Goal: Answer question/provide support: Share knowledge or assist other users

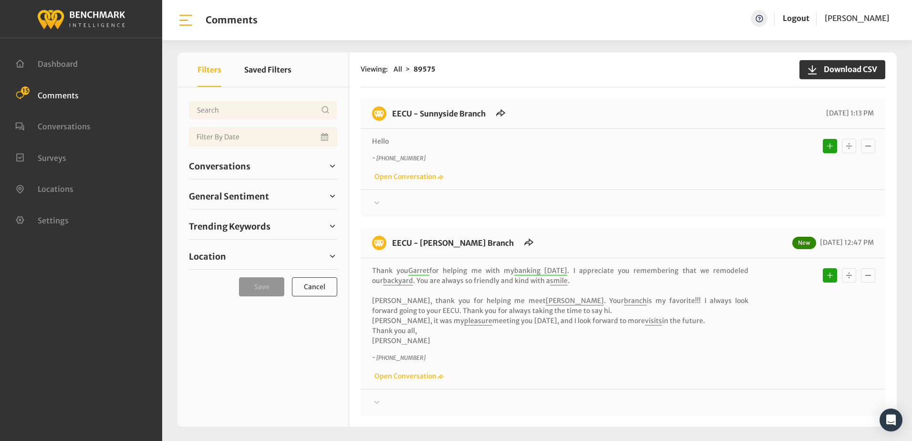
click at [620, 148] on div "Hello ~ +15599037557 Open Conversation" at bounding box center [623, 158] width 502 height 45
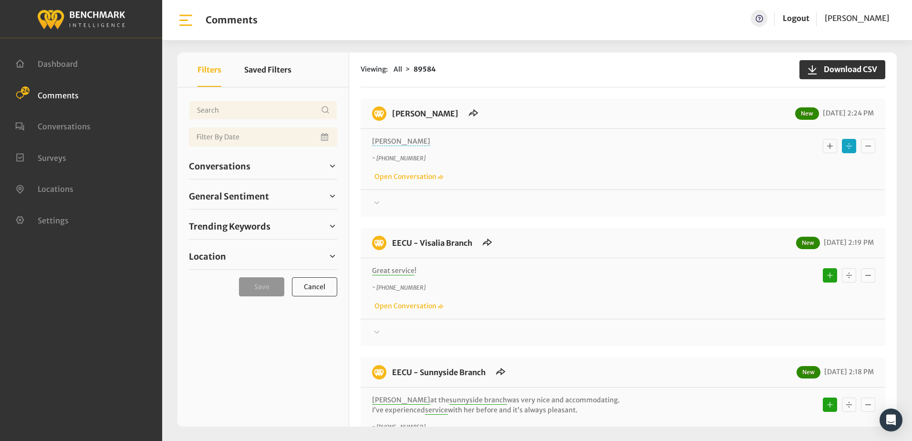
click at [376, 202] on icon at bounding box center [377, 202] width 10 height 11
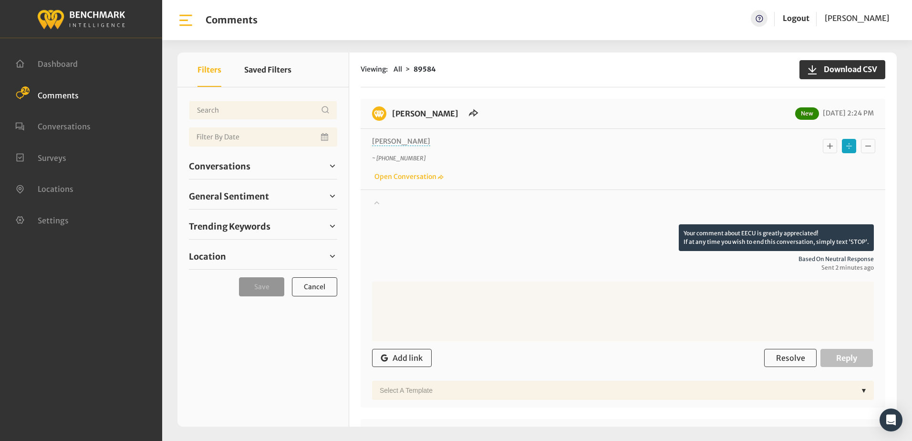
click at [376, 202] on icon at bounding box center [376, 202] width 5 height 3
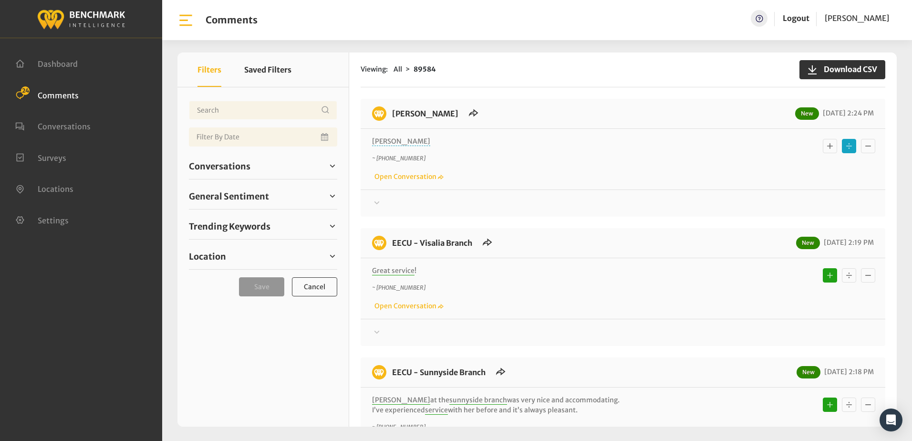
click at [645, 186] on div "Linda ~ +15599011476 Open Conversation" at bounding box center [623, 159] width 525 height 61
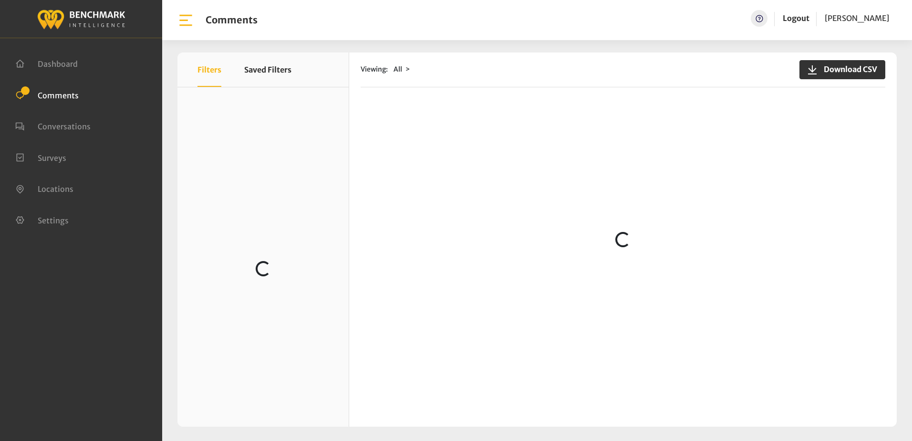
scroll to position [143, 0]
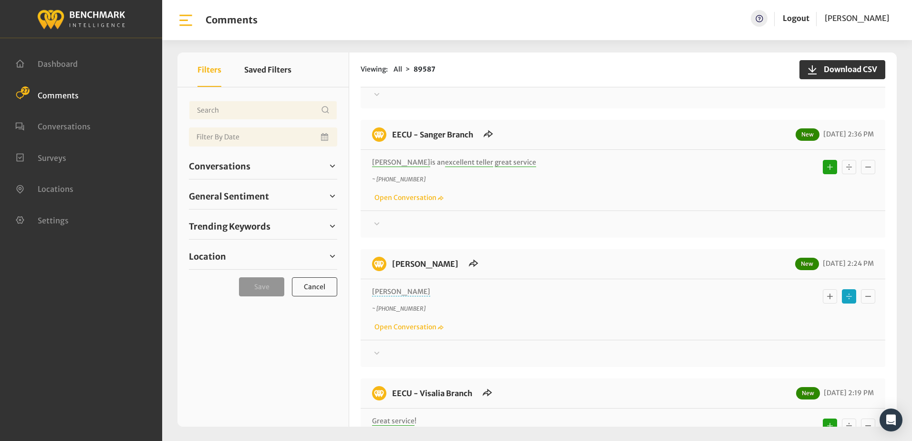
scroll to position [238, 0]
click at [378, 350] on icon at bounding box center [377, 351] width 10 height 11
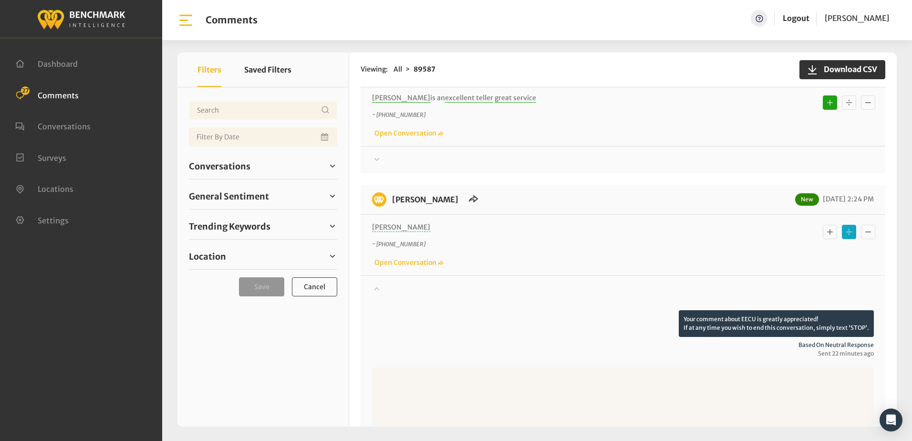
scroll to position [477, 0]
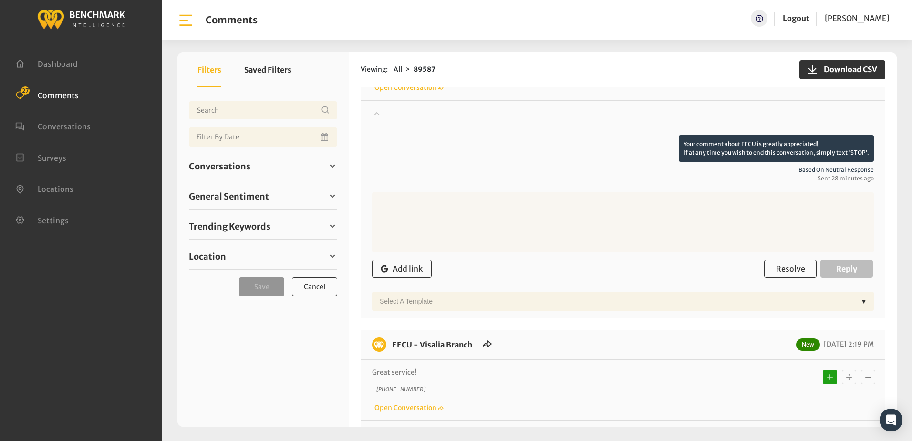
click at [531, 194] on textarea at bounding box center [623, 222] width 502 height 60
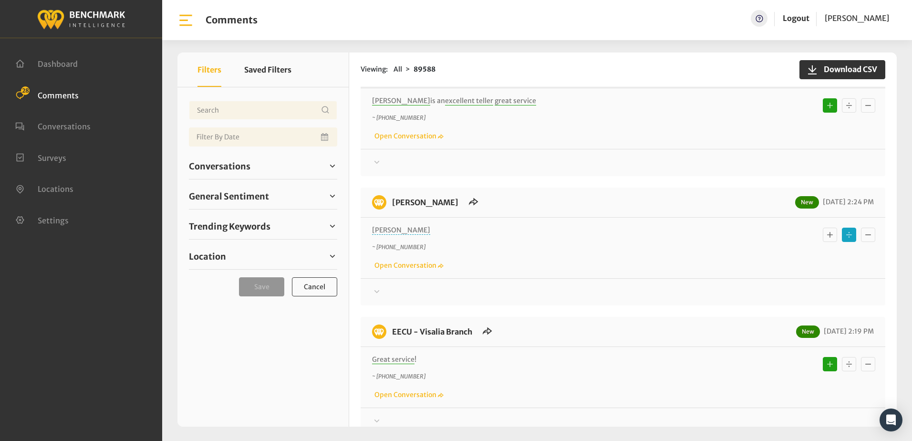
scroll to position [429, 0]
click at [376, 290] on icon at bounding box center [377, 290] width 10 height 11
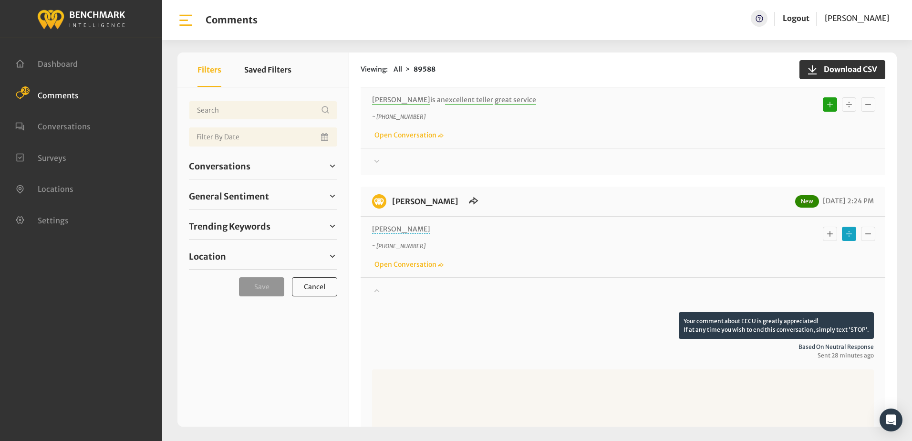
click at [376, 290] on icon at bounding box center [376, 290] width 5 height 3
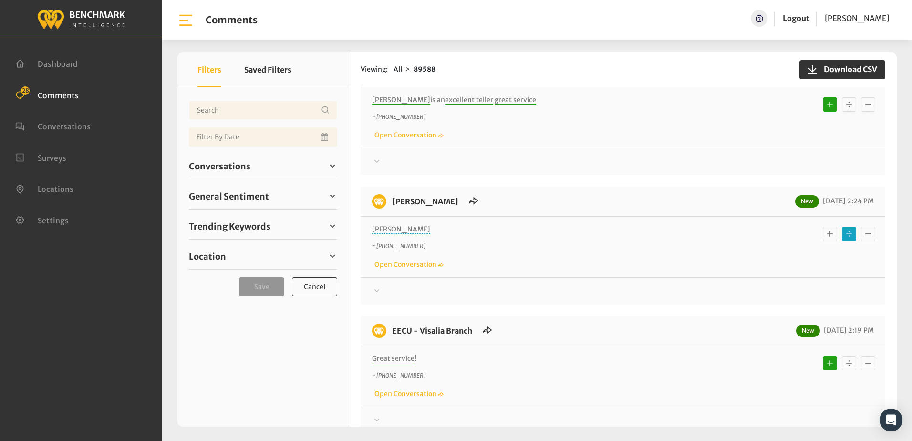
click at [519, 114] on p "~ +15599551263" at bounding box center [560, 117] width 376 height 9
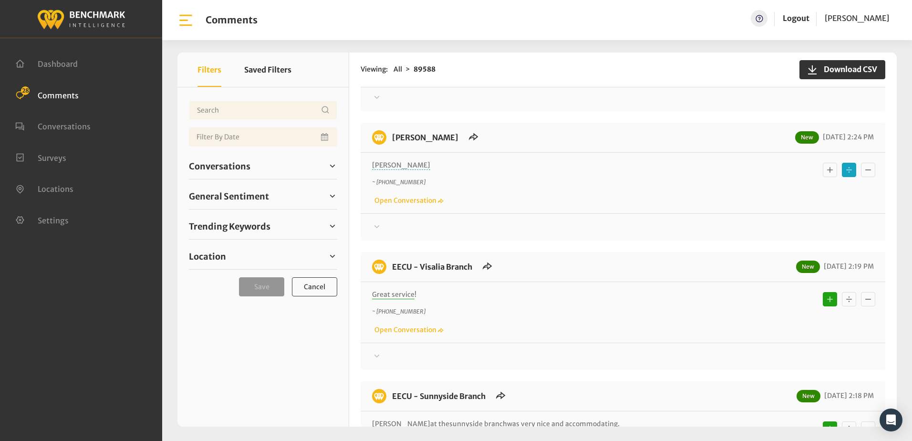
scroll to position [525, 0]
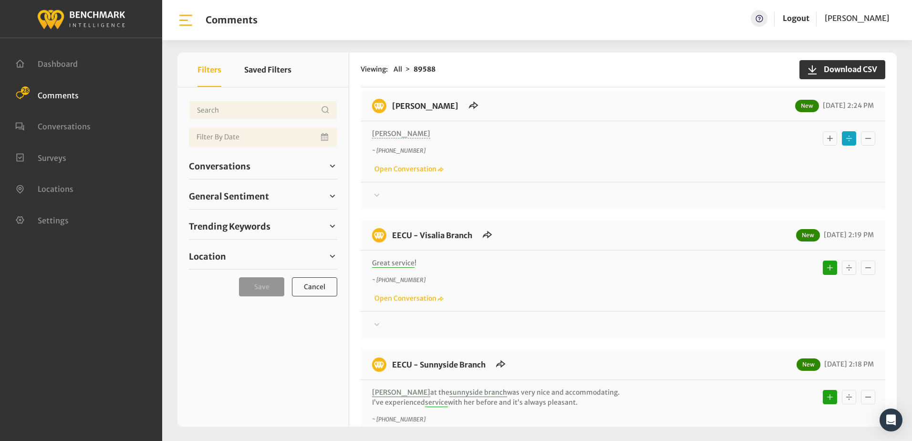
click at [570, 142] on div "Linda ~ +15599011476 Open Conversation" at bounding box center [623, 151] width 502 height 45
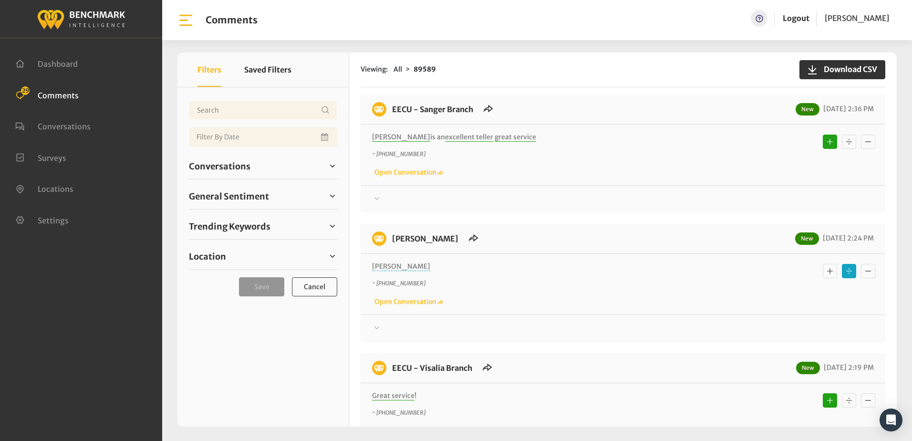
scroll to position [620, 0]
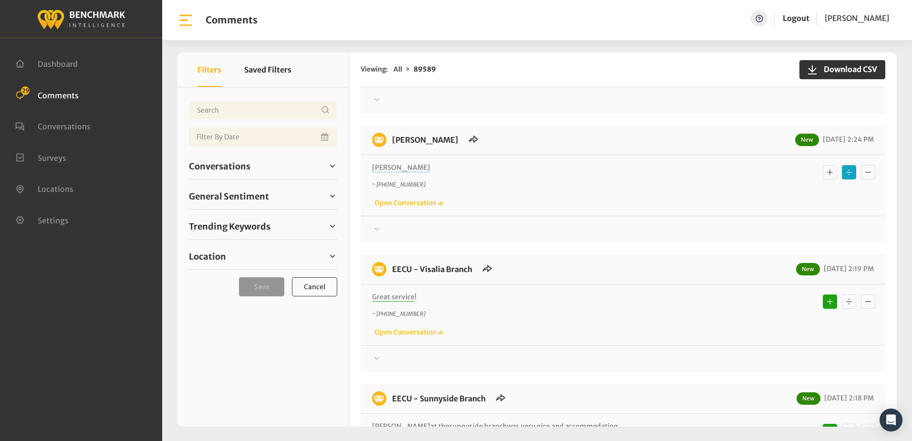
click at [378, 229] on icon at bounding box center [377, 228] width 10 height 11
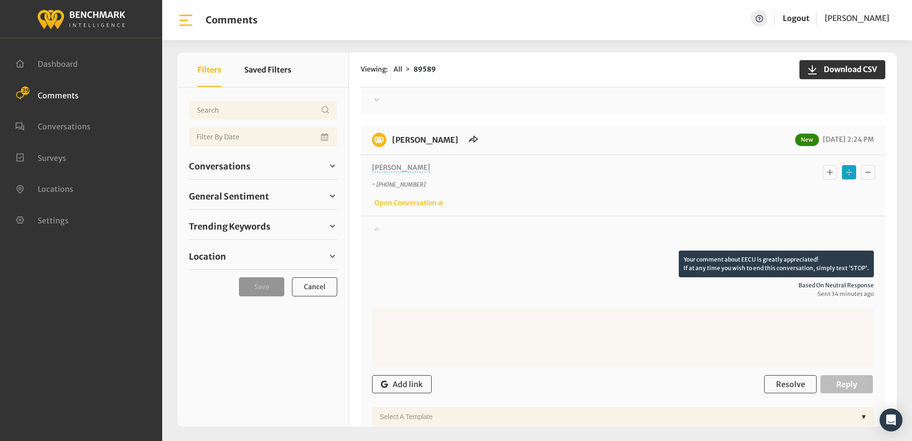
click at [378, 230] on icon at bounding box center [377, 228] width 10 height 11
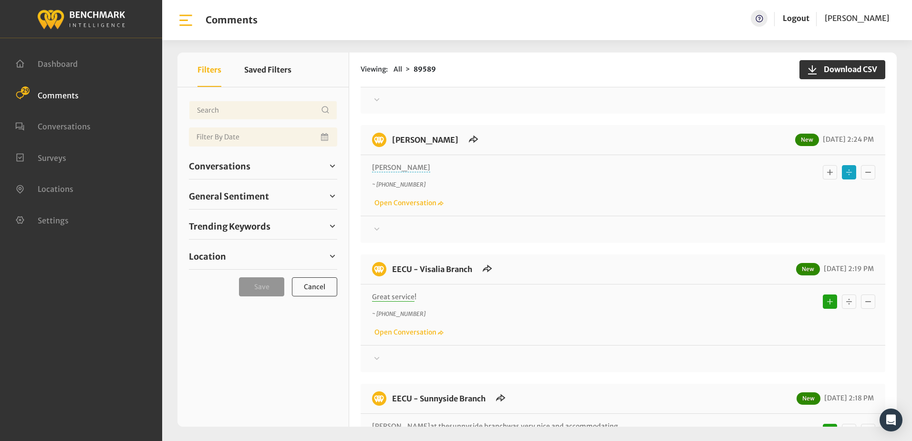
click at [547, 95] on div at bounding box center [623, 99] width 502 height 11
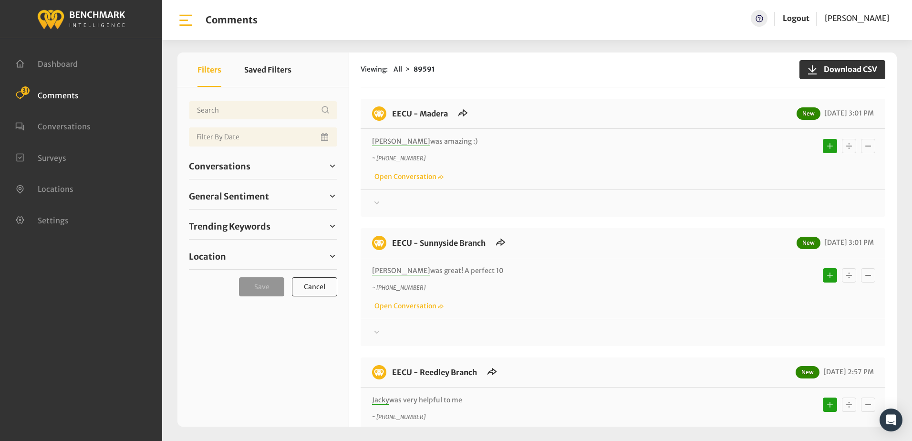
click at [484, 192] on div "Thanks! We appreciate your feedback about EECU. If at any time you wish to end …" at bounding box center [623, 199] width 525 height 20
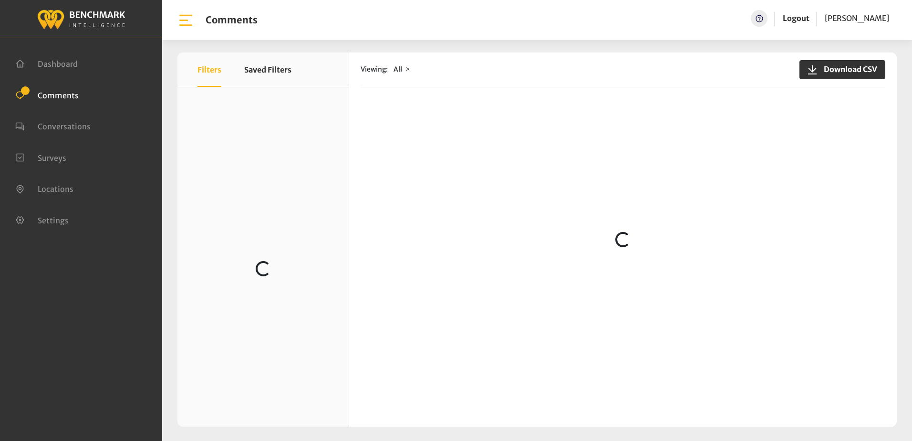
scroll to position [1214, 0]
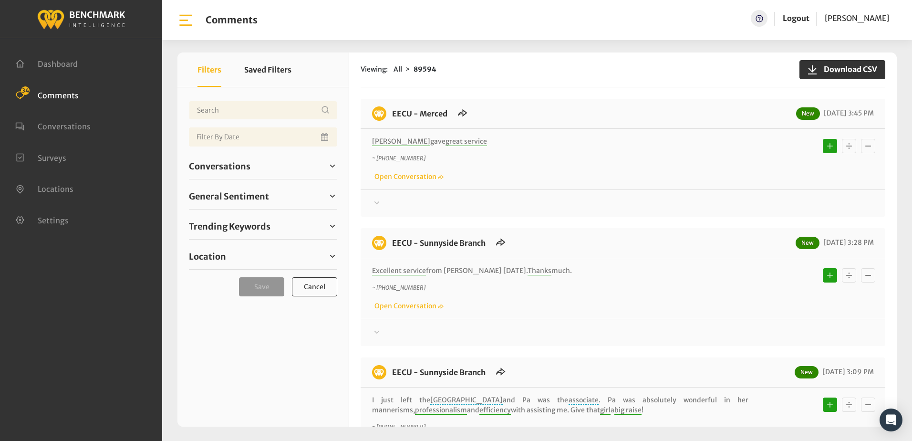
click at [504, 161] on p "~ [PHONE_NUMBER]" at bounding box center [560, 158] width 376 height 9
click at [215, 191] on span "General Sentiment" at bounding box center [229, 196] width 80 height 13
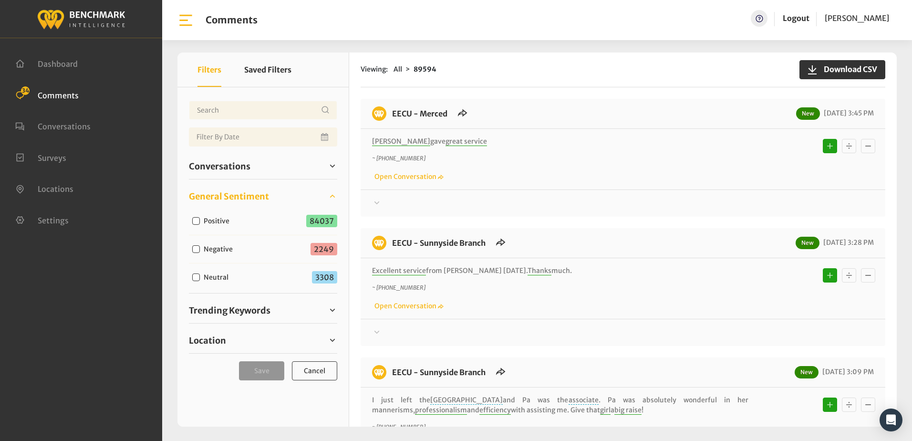
click at [195, 248] on input "Negative" at bounding box center [196, 249] width 8 height 8
checkbox input "true"
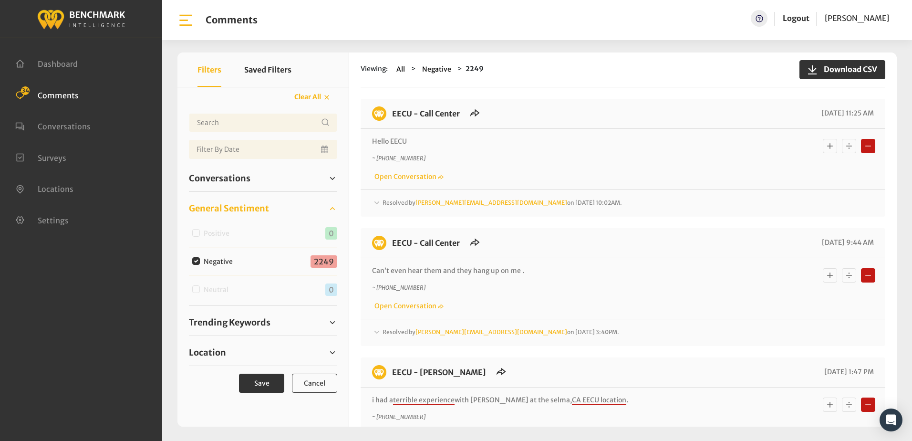
click at [376, 202] on icon at bounding box center [377, 202] width 10 height 11
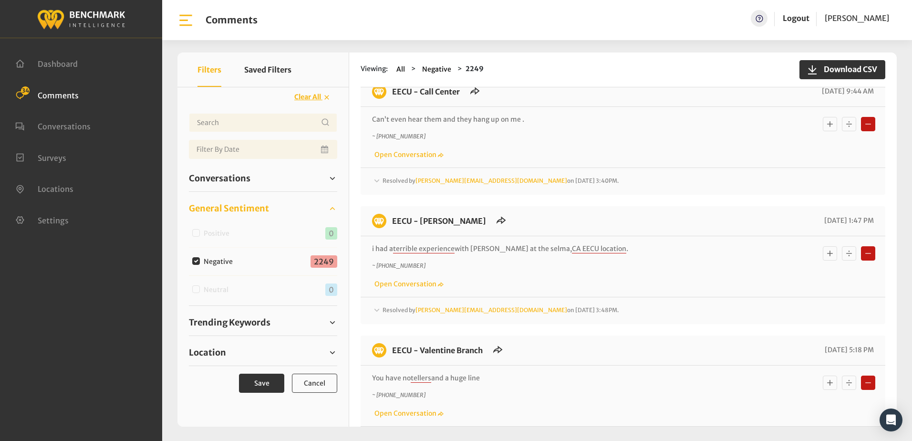
scroll to position [382, 0]
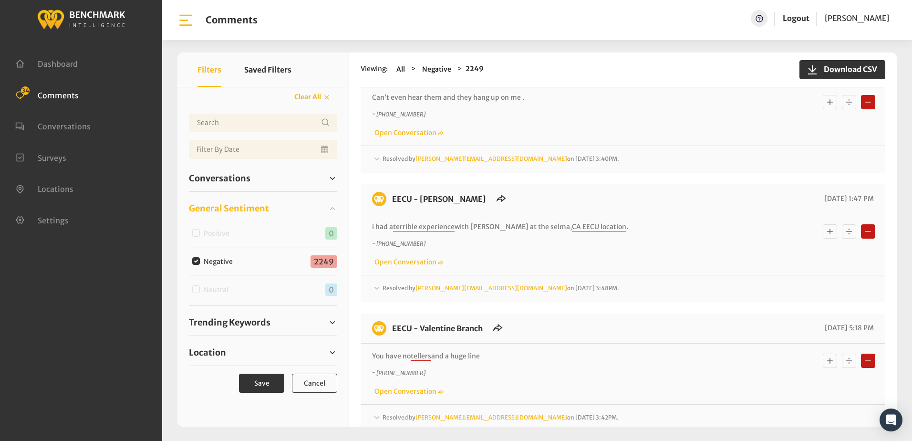
click at [378, 153] on icon at bounding box center [377, 158] width 10 height 11
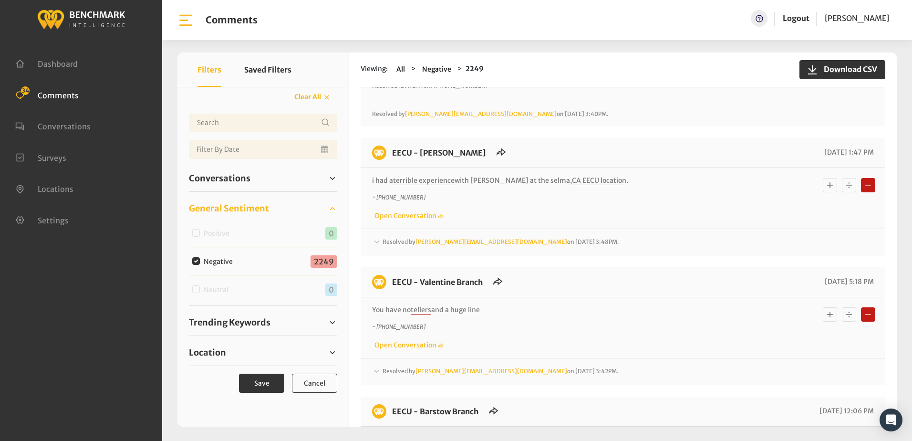
scroll to position [668, 0]
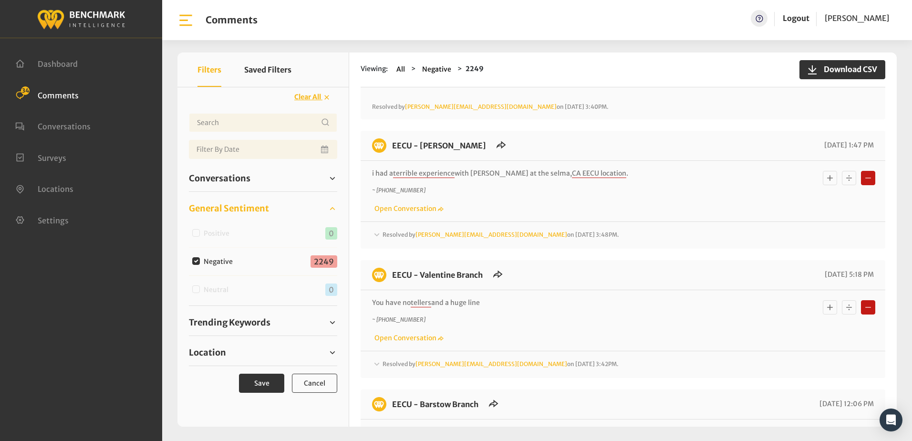
click at [377, 229] on icon at bounding box center [377, 234] width 10 height 11
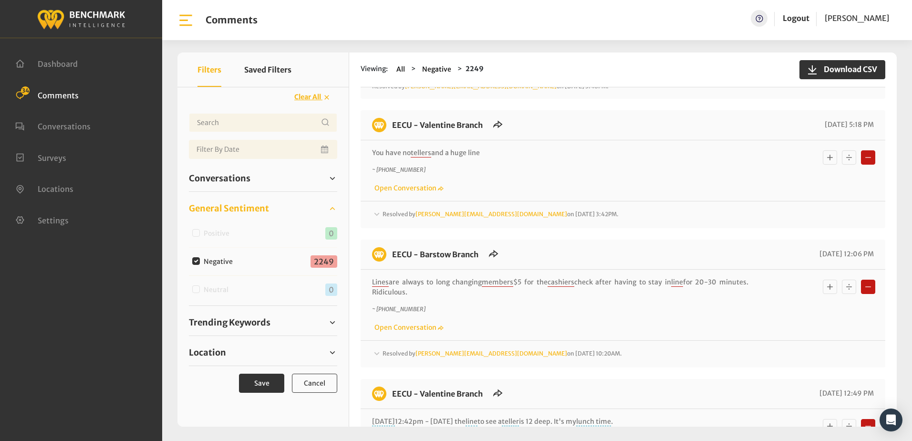
scroll to position [954, 0]
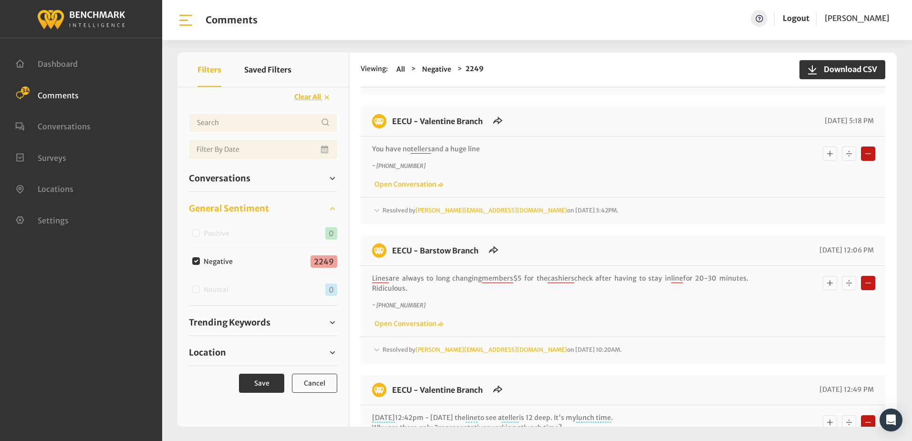
click at [376, 208] on icon at bounding box center [376, 209] width 5 height 3
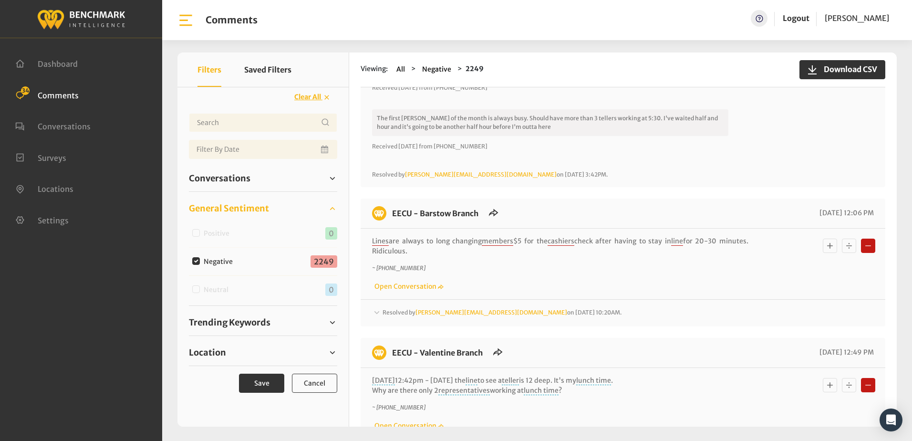
scroll to position [1288, 0]
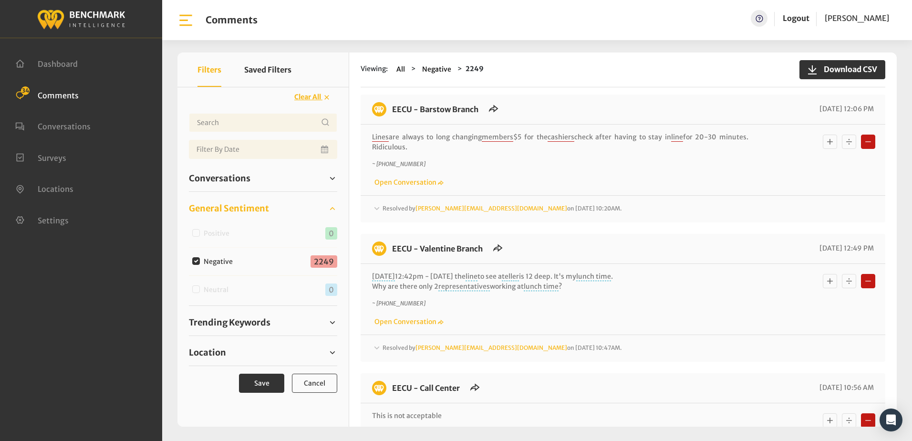
click at [374, 203] on icon at bounding box center [377, 208] width 10 height 11
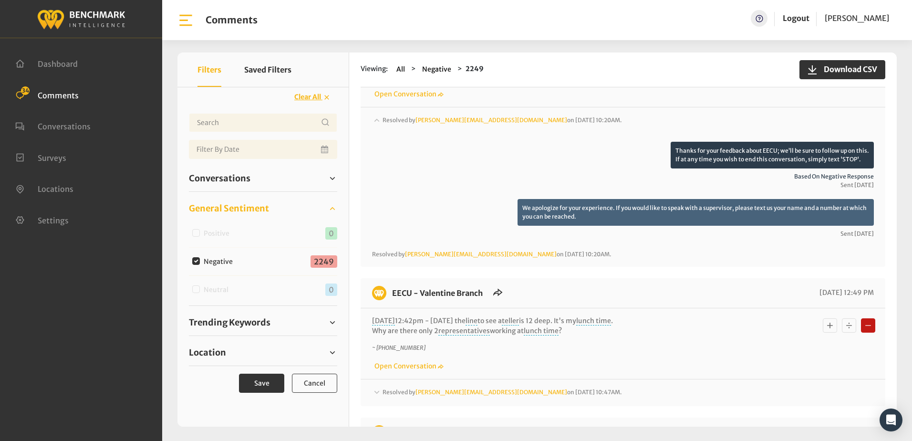
scroll to position [1383, 0]
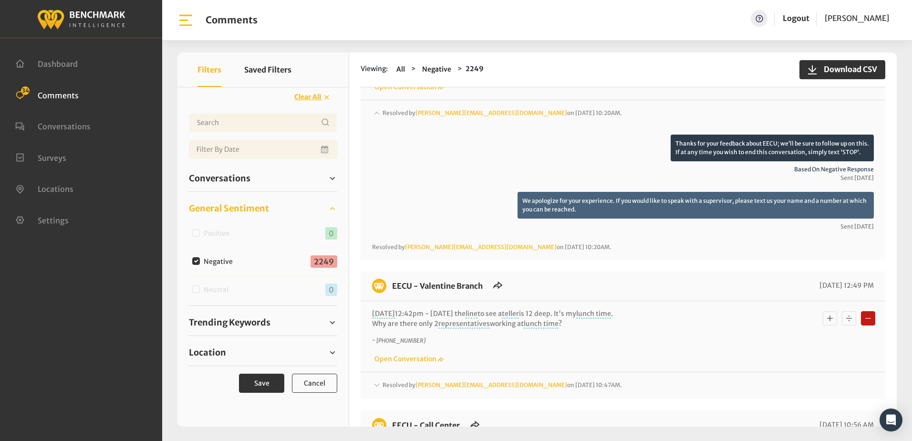
click at [198, 261] on input "Negative" at bounding box center [196, 261] width 8 height 8
checkbox input "false"
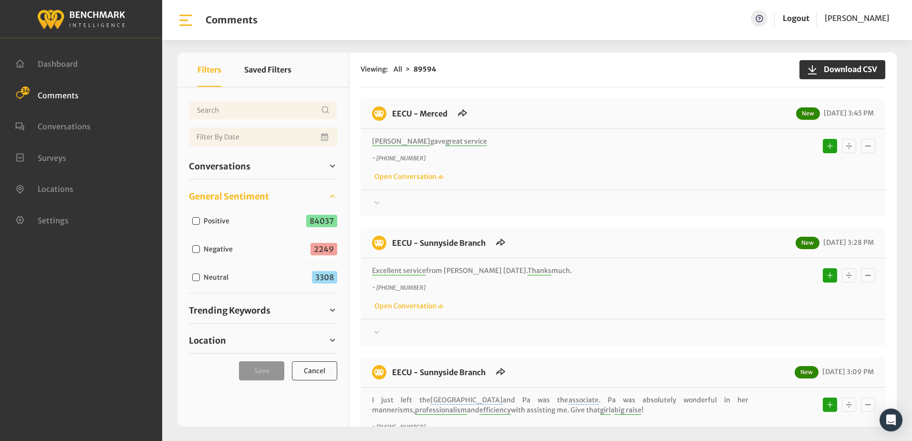
click at [526, 152] on div "Isabel gave great service ~ +12096284664 Open Conversation" at bounding box center [623, 158] width 502 height 45
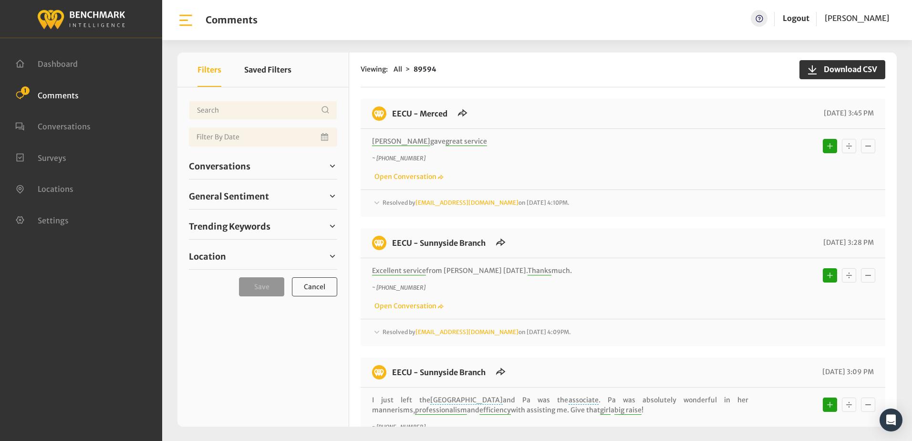
click at [493, 161] on p "~ [PHONE_NUMBER]" at bounding box center [560, 158] width 376 height 9
click at [508, 134] on div "Isabel gave great service ~ +12096284664 Open Conversation" at bounding box center [623, 159] width 525 height 61
click at [632, 141] on p "[PERSON_NAME] gave great service" at bounding box center [560, 141] width 376 height 10
